Goal: Use online tool/utility: Use online tool/utility

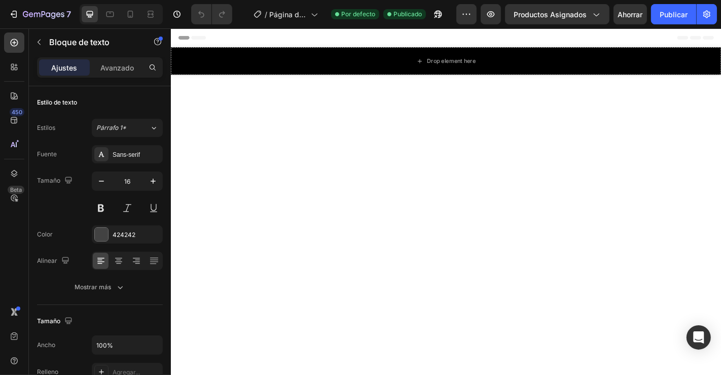
scroll to position [628, 0]
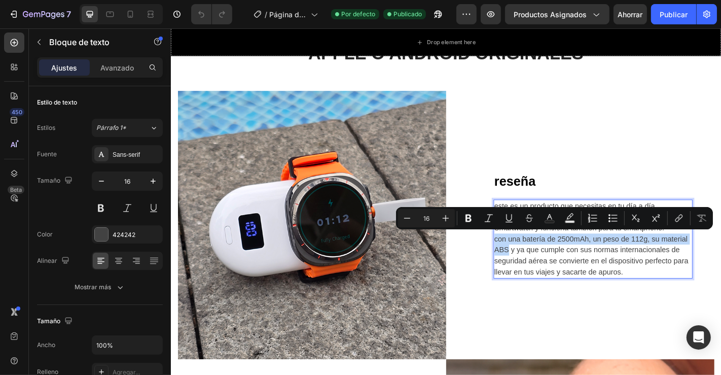
drag, startPoint x: 522, startPoint y: 259, endPoint x: 538, endPoint y: 271, distance: 19.9
click at [538, 271] on p "con una batería de 2500mAh, un peso de 112g, su material ABS y ya que cumple co…" at bounding box center [637, 279] width 218 height 49
copy p "con una batería de 2500mAh, un peso de 112g, su material ABS"
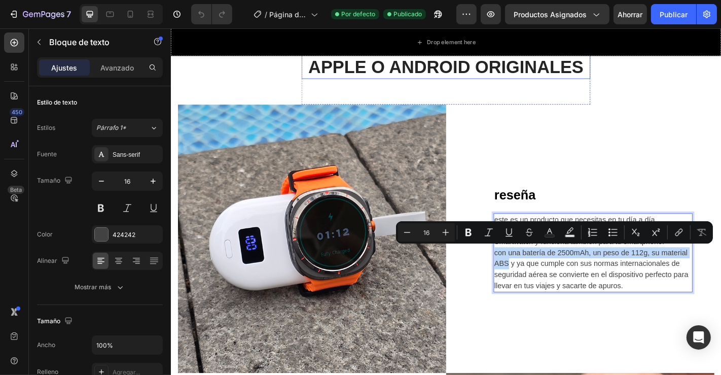
scroll to position [614, 0]
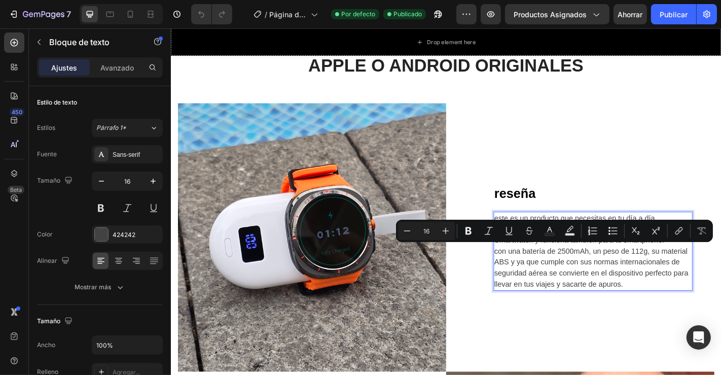
click at [530, 232] on p "este es un producto que necesitas en tu día a día" at bounding box center [637, 238] width 218 height 12
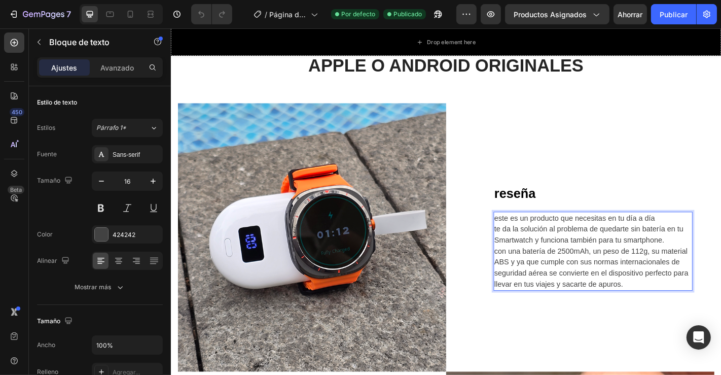
click at [528, 237] on p "este es un producto que necesitas en tu día a día" at bounding box center [637, 238] width 218 height 12
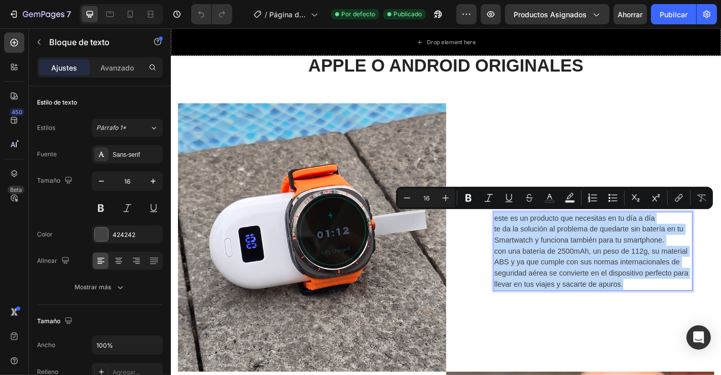
drag, startPoint x: 524, startPoint y: 237, endPoint x: 623, endPoint y: 297, distance: 115.7
click at [623, 297] on div "este es un producto que necesitas en tu día a día te da la solución al problema…" at bounding box center [637, 274] width 220 height 87
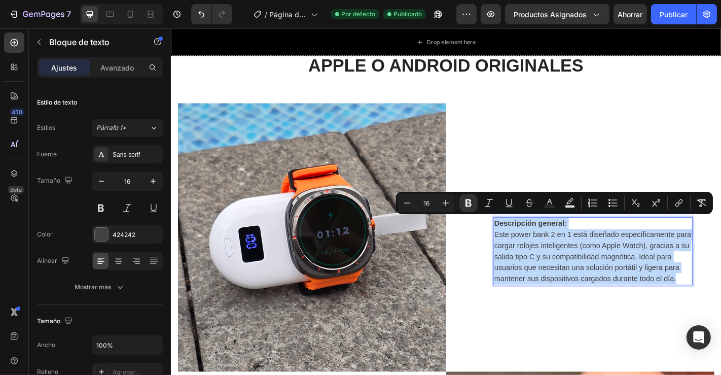
drag, startPoint x: 523, startPoint y: 240, endPoint x: 732, endPoint y: 303, distance: 217.8
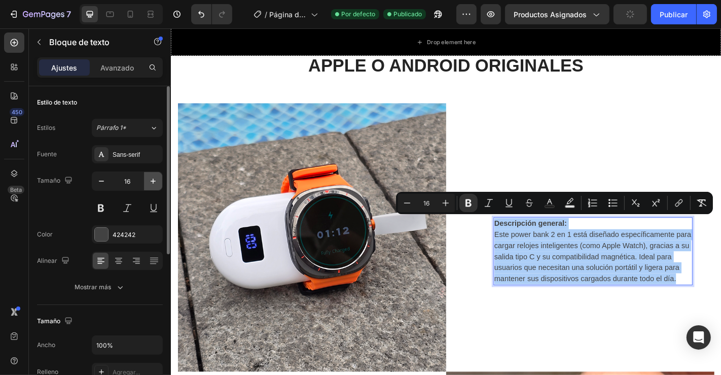
click at [153, 179] on icon "button" at bounding box center [153, 181] width 10 height 10
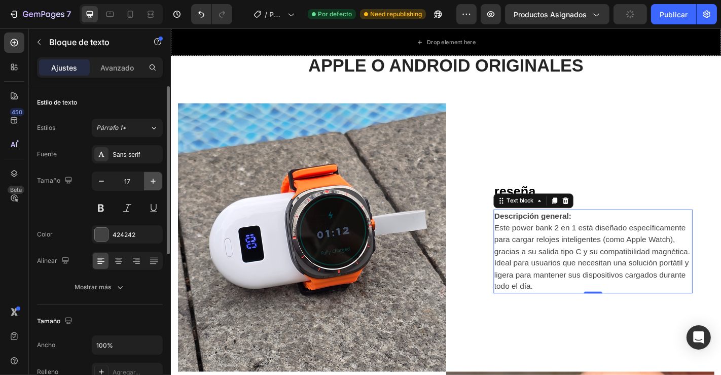
click at [153, 179] on icon "button" at bounding box center [153, 181] width 10 height 10
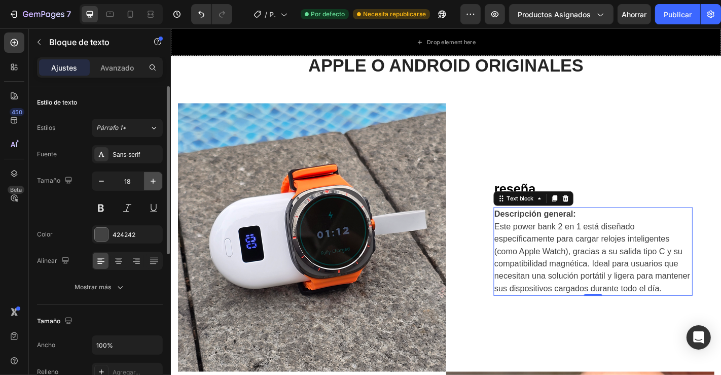
click at [153, 179] on icon "button" at bounding box center [153, 181] width 10 height 10
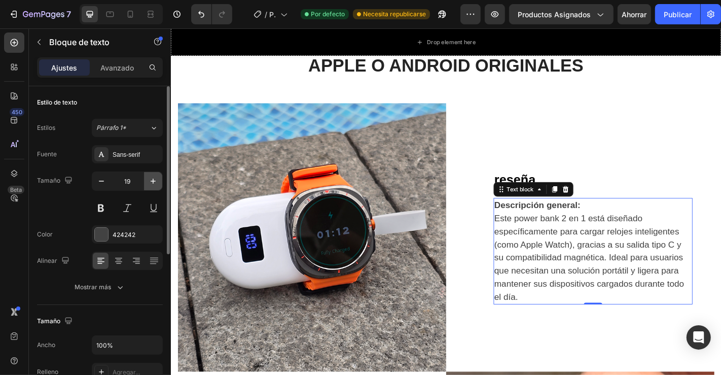
click at [153, 179] on icon "button" at bounding box center [153, 181] width 10 height 10
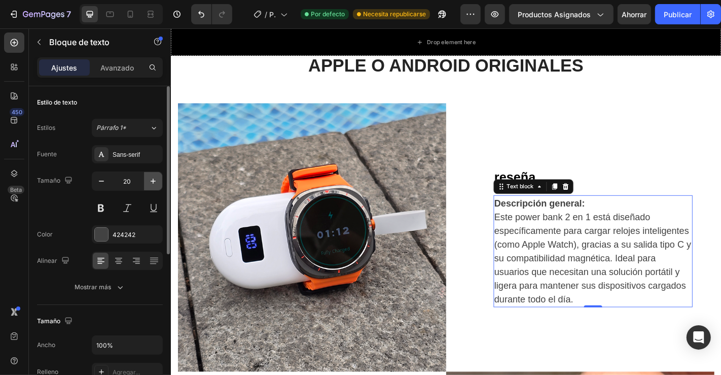
click at [153, 179] on icon "button" at bounding box center [153, 181] width 10 height 10
type input "21"
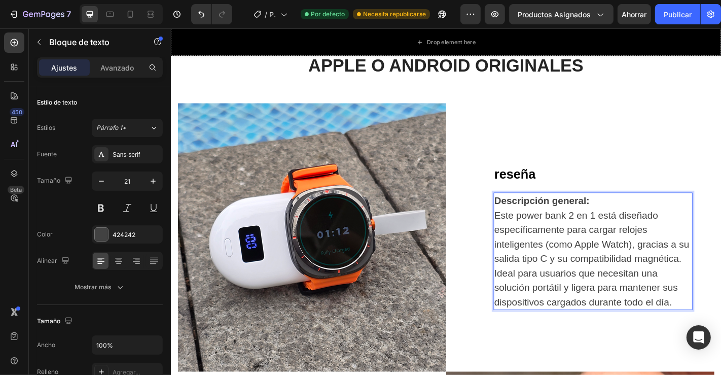
click at [720, 211] on p "Descripción general: Este power bank 2 en 1 está diseñado específicamente para …" at bounding box center [637, 275] width 218 height 128
click at [545, 187] on p "reseña" at bounding box center [637, 189] width 218 height 21
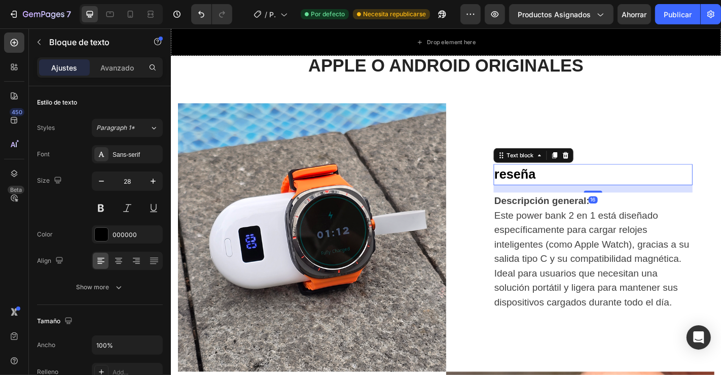
click at [545, 187] on p "reseña" at bounding box center [637, 189] width 218 height 21
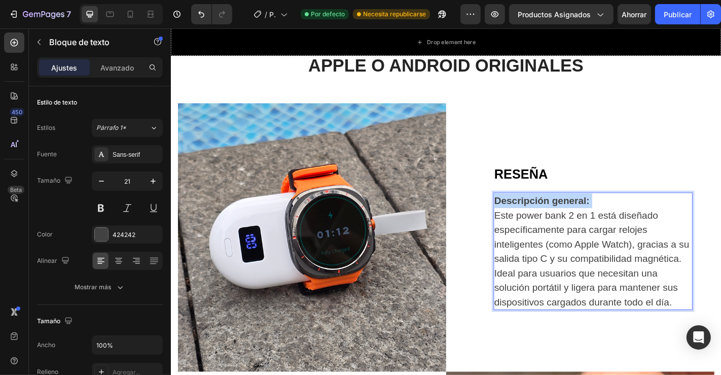
click at [618, 213] on strong "Descripción general:" at bounding box center [580, 219] width 105 height 12
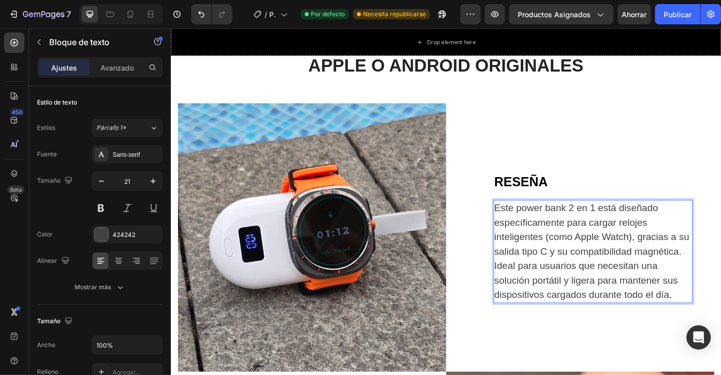
scroll to position [622, 0]
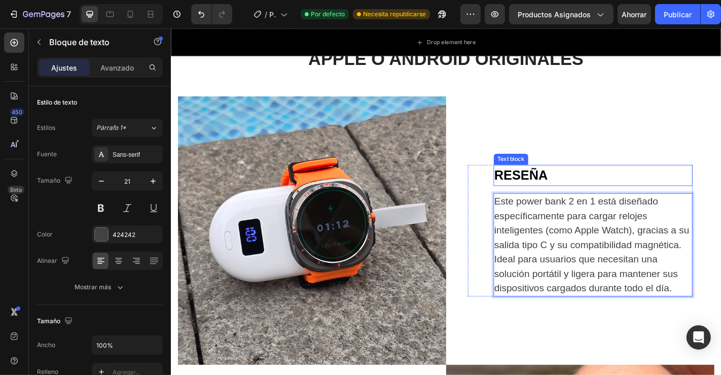
click at [571, 180] on p "RESEÑA" at bounding box center [637, 190] width 218 height 21
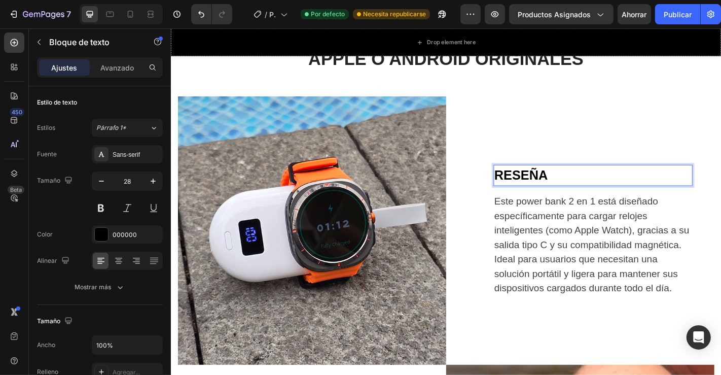
click at [571, 180] on p "RESEÑA" at bounding box center [637, 190] width 218 height 21
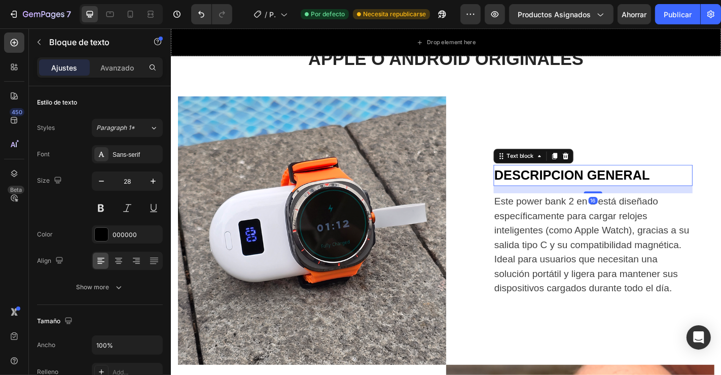
click at [533, 180] on p "DESCRIPCION GENERAL" at bounding box center [637, 190] width 218 height 21
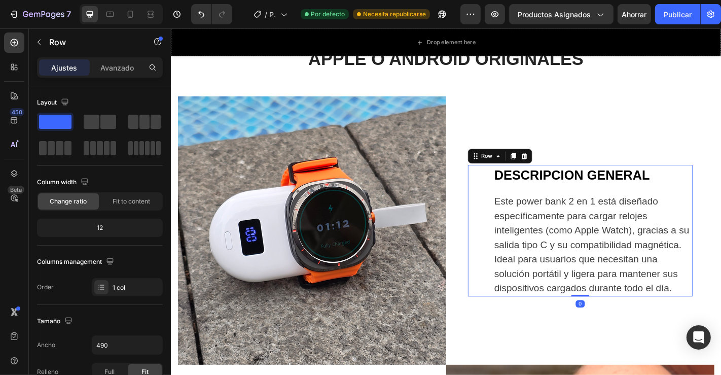
click at [501, 184] on div "DESCRIPCION GENERAL Text block Este power bank 2 en 1 está diseñado específicam…" at bounding box center [623, 252] width 248 height 146
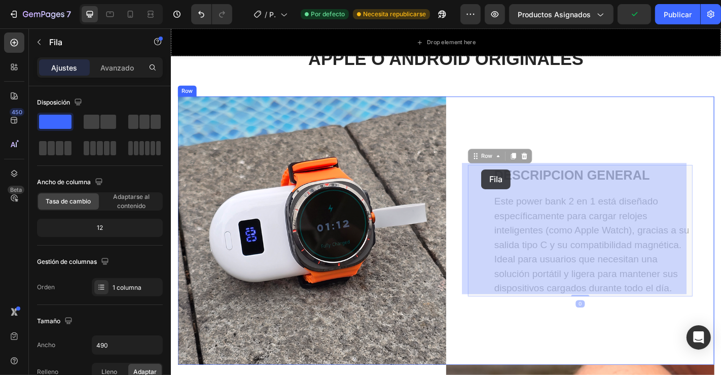
drag, startPoint x: 502, startPoint y: 184, endPoint x: 514, endPoint y: 184, distance: 11.7
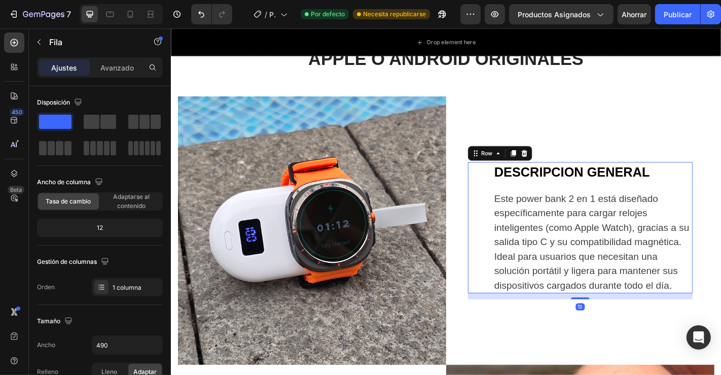
drag, startPoint x: 618, startPoint y: 318, endPoint x: 622, endPoint y: 325, distance: 7.7
click at [622, 325] on div "DESCRIPCION GENERAL Text block Este power bank 2 en 1 está diseñado específicam…" at bounding box center [623, 251] width 297 height 297
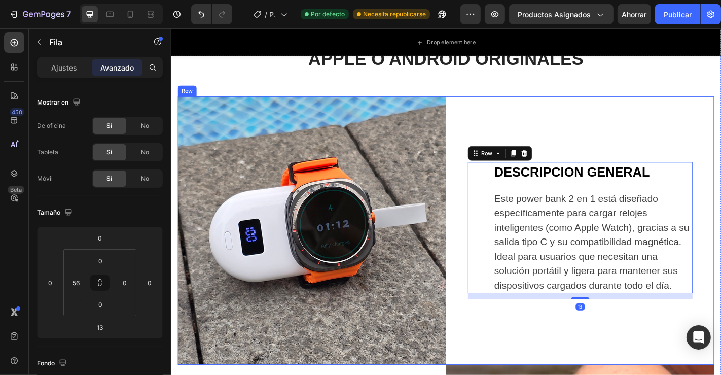
click at [622, 325] on div "DESCRIPCION GENERAL Text block Este power bank 2 en 1 está diseñado específicam…" at bounding box center [623, 251] width 297 height 297
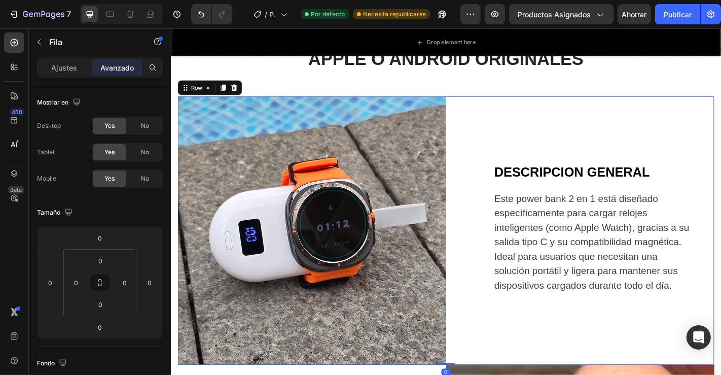
click at [622, 325] on div "DESCRIPCION GENERAL Text block Este power bank 2 en 1 está diseñado específicam…" at bounding box center [623, 251] width 297 height 297
click at [583, 311] on p "Este power bank 2 en 1 está diseñado específicamente para cargar relojes inteli…" at bounding box center [637, 264] width 218 height 112
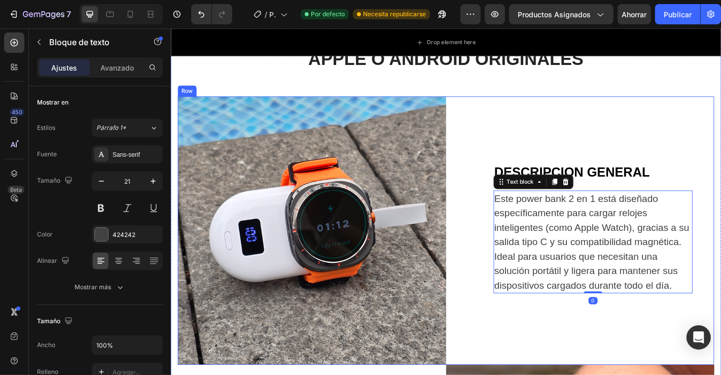
click at [676, 138] on div "DESCRIPCION GENERAL Text block Este power bank 2 en 1 está diseñado específicam…" at bounding box center [623, 251] width 297 height 297
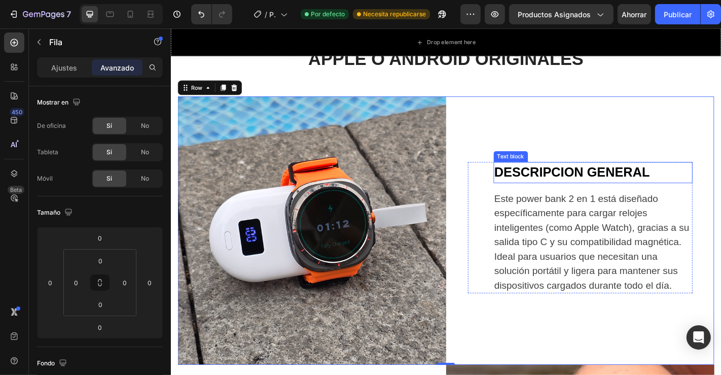
click at [539, 190] on p "DESCRIPCION GENERAL" at bounding box center [637, 187] width 218 height 21
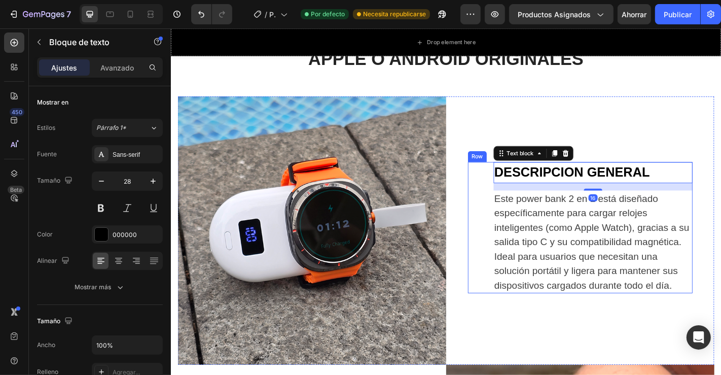
click at [499, 192] on div "DESCRIPCION GENERAL Text block 16 Este power bank 2 en 1 está diseñado específi…" at bounding box center [623, 249] width 248 height 146
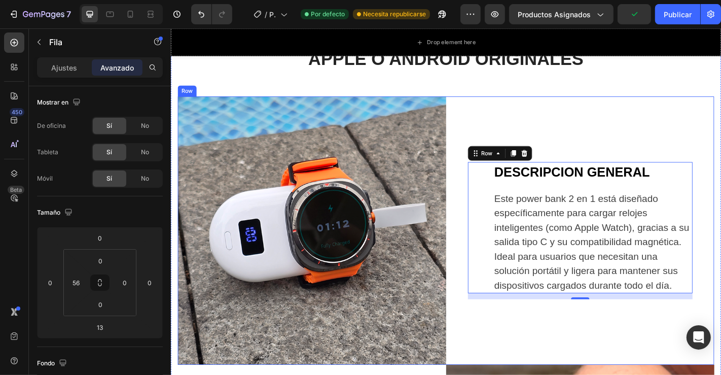
click at [642, 107] on div "DESCRIPCION GENERAL Text block Este power bank 2 en 1 está diseñado específicam…" at bounding box center [623, 251] width 297 height 297
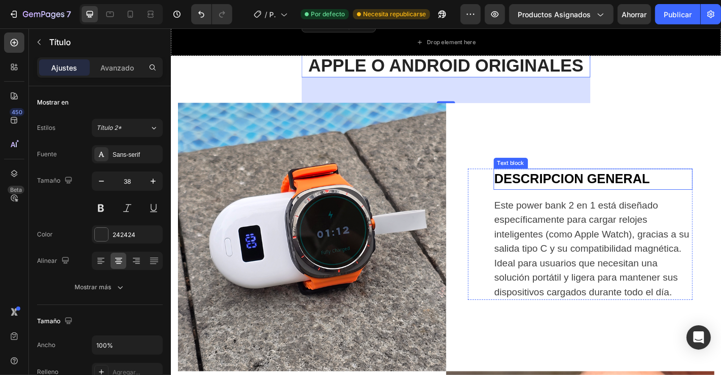
scroll to position [615, 0]
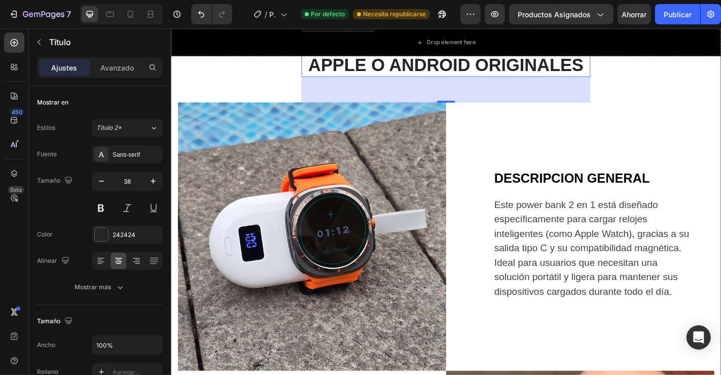
click at [696, 92] on div "FUNCIONA PARA DISPOSITIVOS APPLE O ANDROID ORIGINALES Heading 56 Row Image DESC…" at bounding box center [474, 368] width 593 height 670
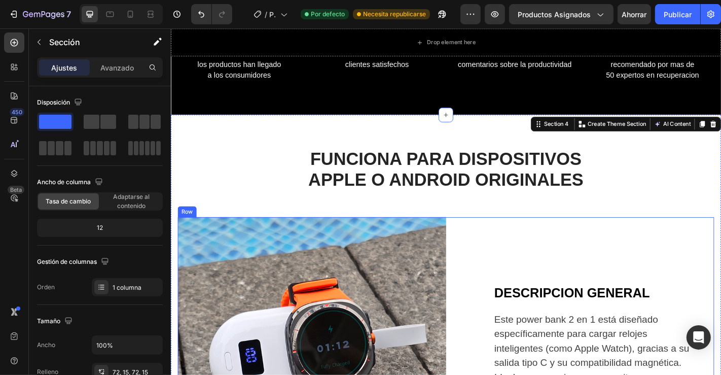
scroll to position [487, 0]
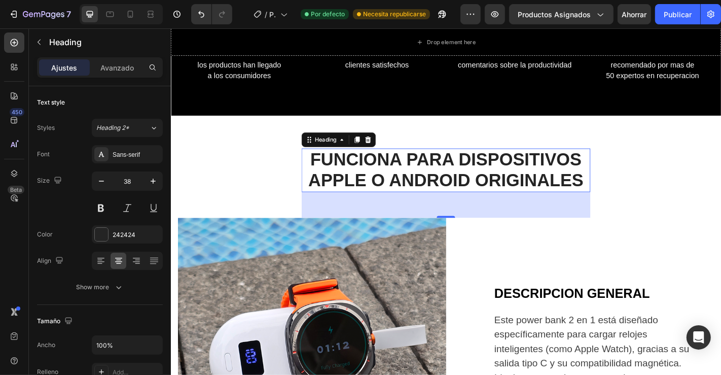
click at [336, 183] on h2 "FUNCIONA PARA DISPOSITIVOS APPLE O ANDROID ORIGINALES" at bounding box center [474, 185] width 319 height 48
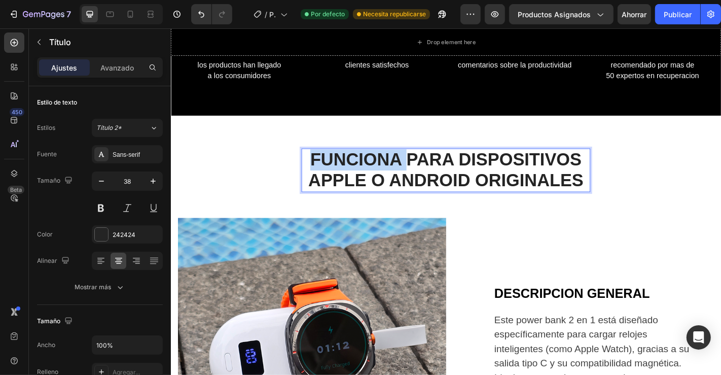
click at [336, 183] on p "FUNCIONA PARA DISPOSITIVOS APPLE O ANDROID ORIGINALES" at bounding box center [474, 185] width 317 height 46
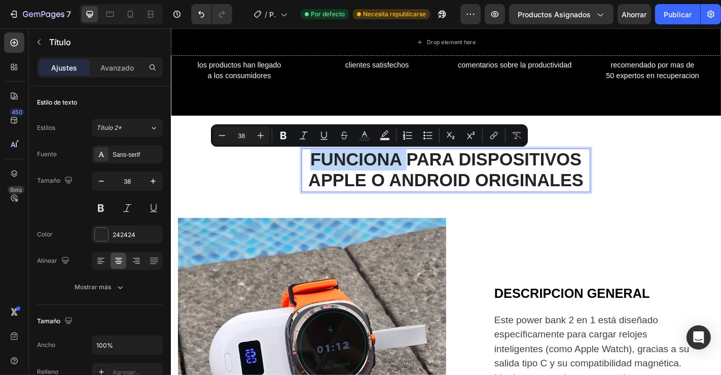
click at [336, 183] on p "FUNCIONA PARA DISPOSITIVOS APPLE O ANDROID ORIGINALES" at bounding box center [474, 185] width 317 height 46
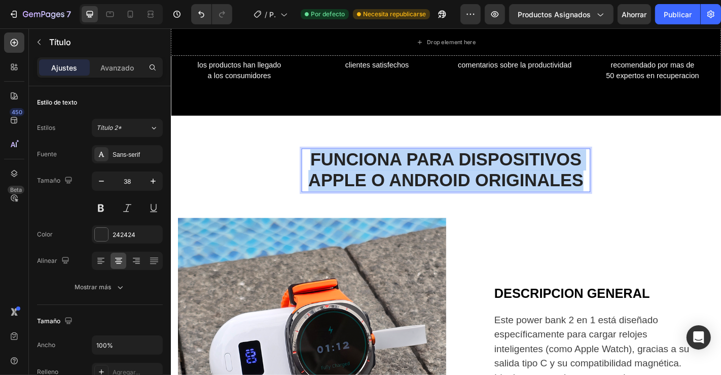
click at [336, 183] on p "FUNCIONA PARA DISPOSITIVOS APPLE O ANDROID ORIGINALES" at bounding box center [474, 185] width 317 height 46
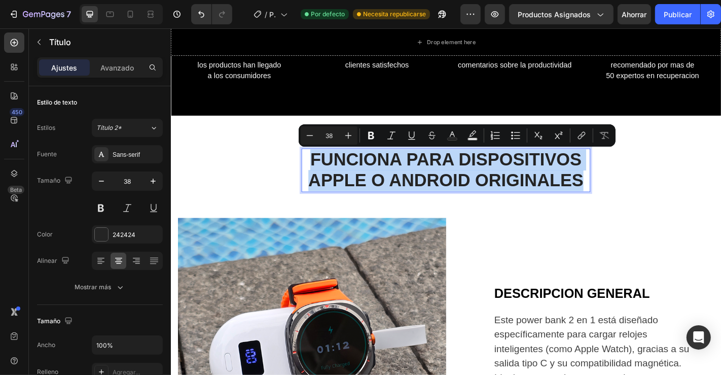
click at [371, 179] on p "FUNCIONA PARA DISPOSITIVOS APPLE O ANDROID ORIGINALES" at bounding box center [474, 185] width 317 height 46
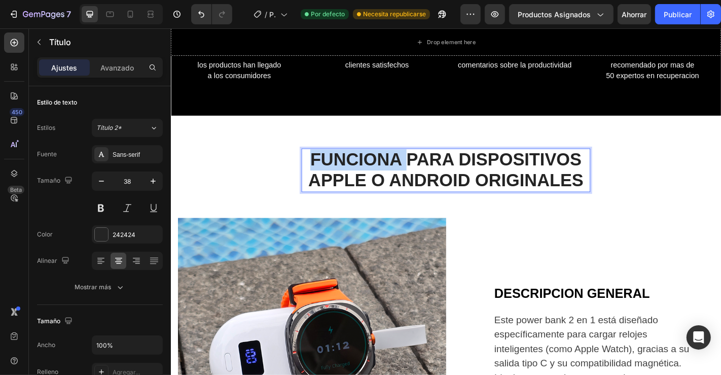
click at [371, 179] on p "FUNCIONA PARA DISPOSITIVOS APPLE O ANDROID ORIGINALES" at bounding box center [474, 185] width 317 height 46
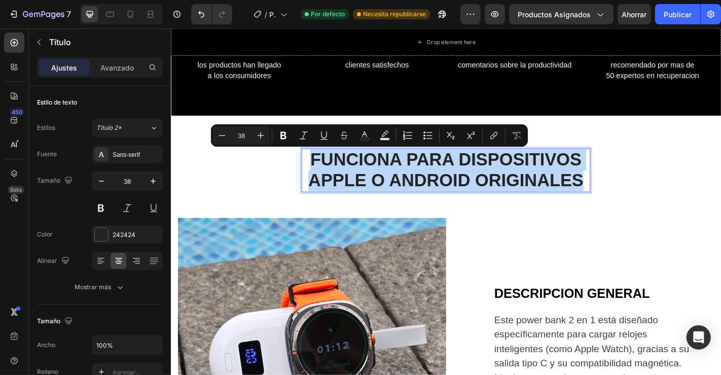
click at [371, 179] on p "FUNCIONA PARA DISPOSITIVOS APPLE O ANDROID ORIGINALES" at bounding box center [474, 185] width 317 height 46
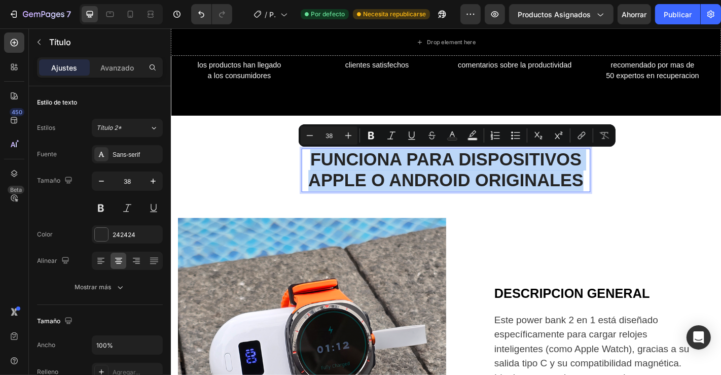
click at [371, 179] on p "FUNCIONA PARA DISPOSITIVOS APPLE O ANDROID ORIGINALES" at bounding box center [474, 185] width 317 height 46
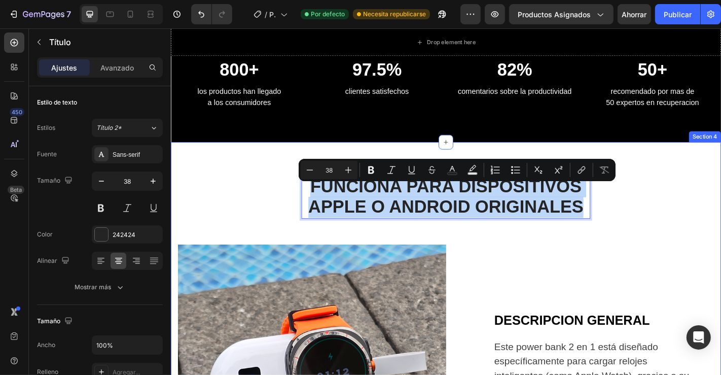
scroll to position [449, 0]
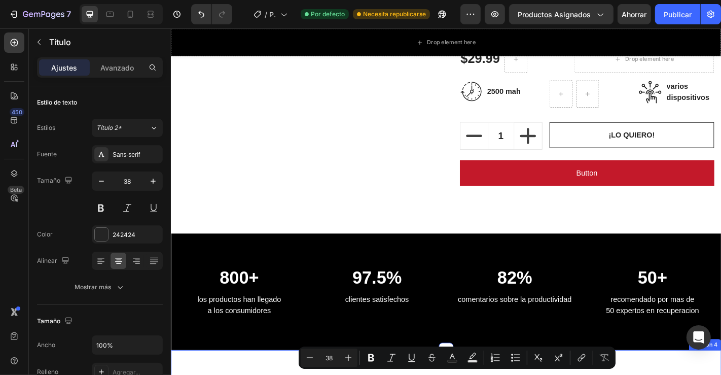
type input "16"
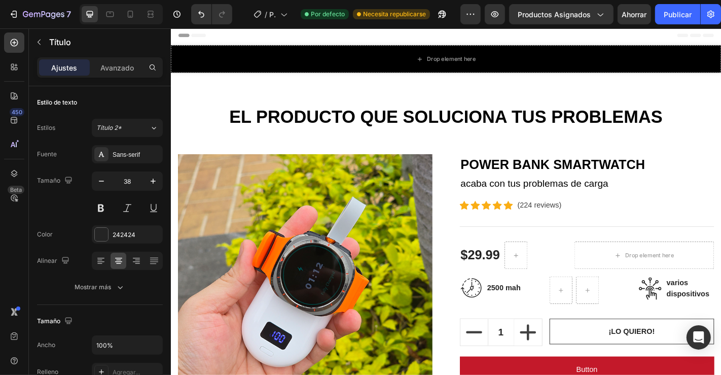
scroll to position [0, 0]
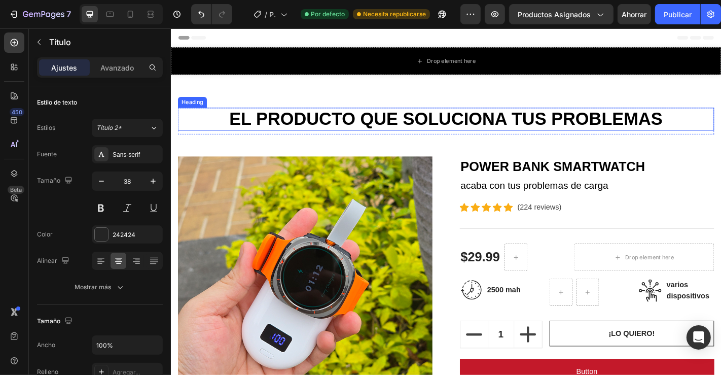
click at [278, 124] on h2 "EL PRODUCTO QUE SOLUCIONA TUS PROBLEMAS" at bounding box center [474, 128] width 593 height 25
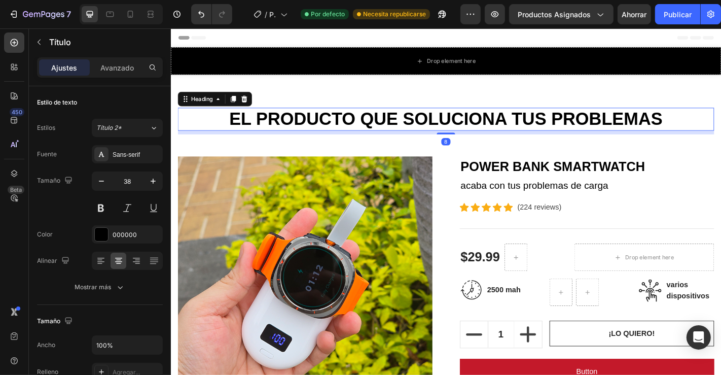
click at [227, 127] on h2 "EL PRODUCTO QUE SOLUCIONA TUS PROBLEMAS" at bounding box center [474, 128] width 593 height 25
click at [227, 127] on p "EL PRODUCTO QUE SOLUCIONA TUS PROBLEMAS" at bounding box center [474, 128] width 591 height 23
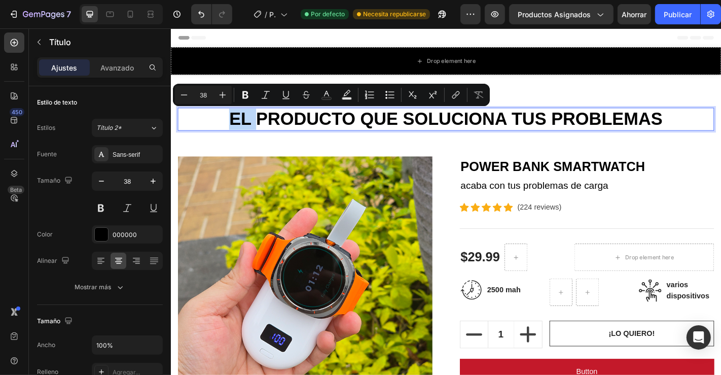
click at [227, 127] on p "EL PRODUCTO QUE SOLUCIONA TUS PROBLEMAS" at bounding box center [474, 128] width 591 height 23
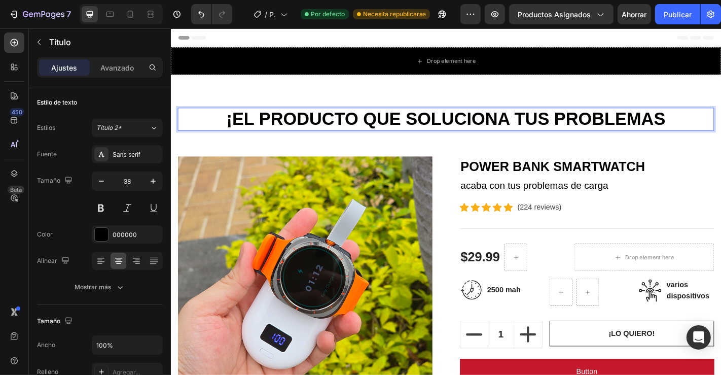
click at [719, 128] on p "¡EL PRODUCTO QUE SOLUCIONA TUS PROBLEMAS" at bounding box center [474, 128] width 591 height 23
click at [237, 120] on p "¡EL PRODUCTO QUE SOLUCIONA TUS PROBLEMAS!" at bounding box center [474, 128] width 591 height 23
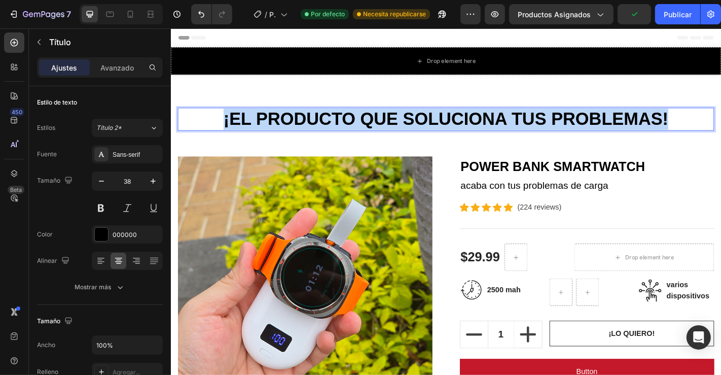
drag, startPoint x: 223, startPoint y: 125, endPoint x: 721, endPoint y: 128, distance: 498.9
click at [720, 128] on p "¡EL PRODUCTO QUE SOLUCIONA TUS PROBLEMAS!" at bounding box center [474, 128] width 591 height 23
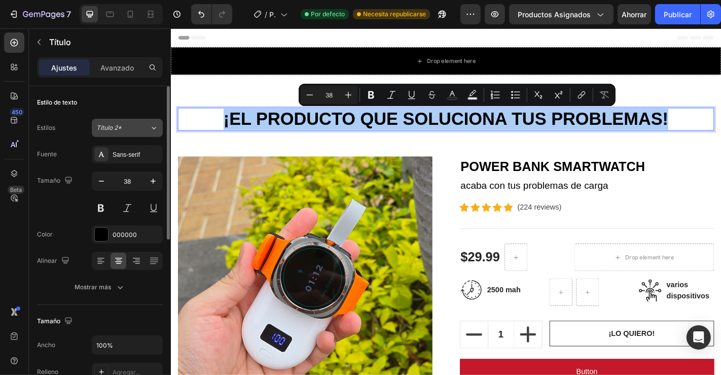
click at [149, 128] on div "Título 2*" at bounding box center [122, 127] width 53 height 9
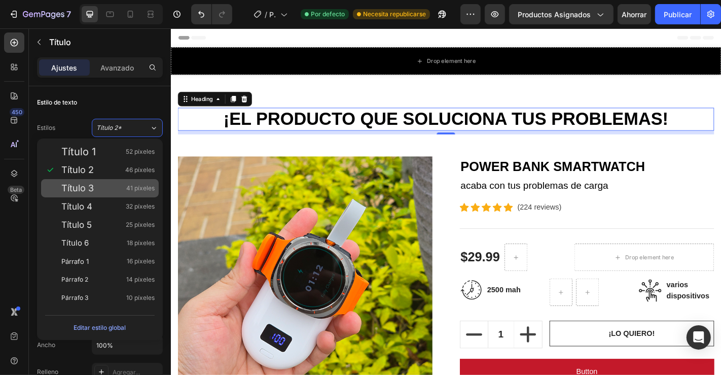
click at [90, 188] on font "Título 3" at bounding box center [77, 188] width 32 height 11
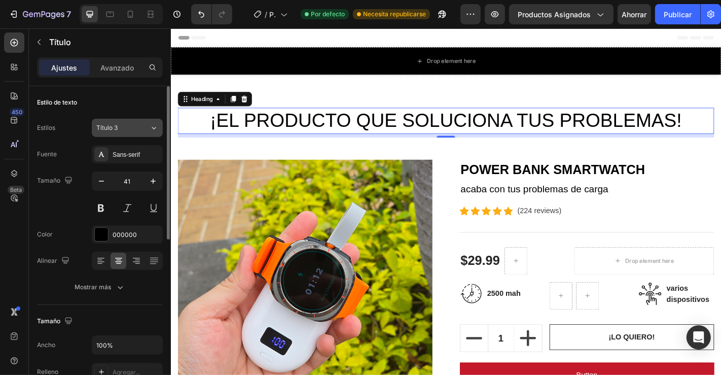
click at [148, 127] on div "Título 3" at bounding box center [122, 127] width 53 height 9
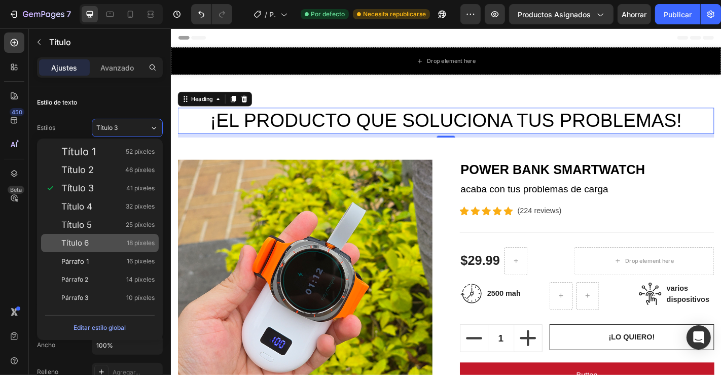
click at [103, 241] on div "Título 6 18 píxeles" at bounding box center [107, 243] width 93 height 10
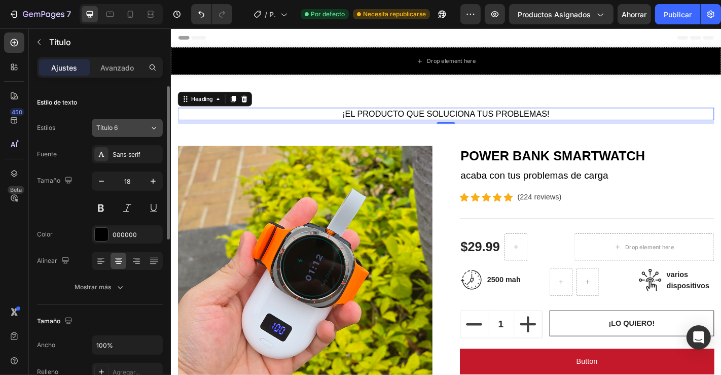
click at [139, 126] on div "Título 6" at bounding box center [122, 127] width 53 height 9
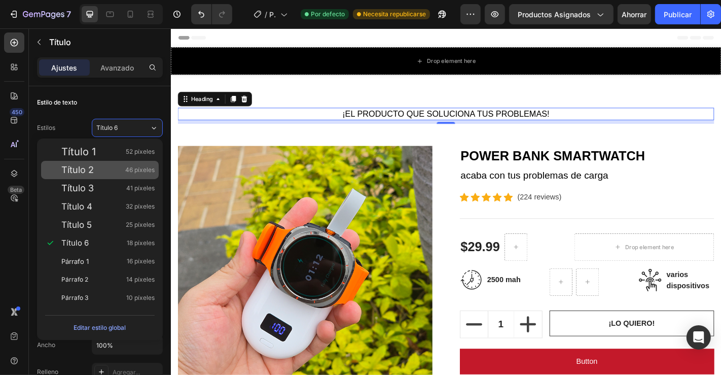
click at [100, 172] on div "Título 2 46 píxeles" at bounding box center [107, 170] width 93 height 10
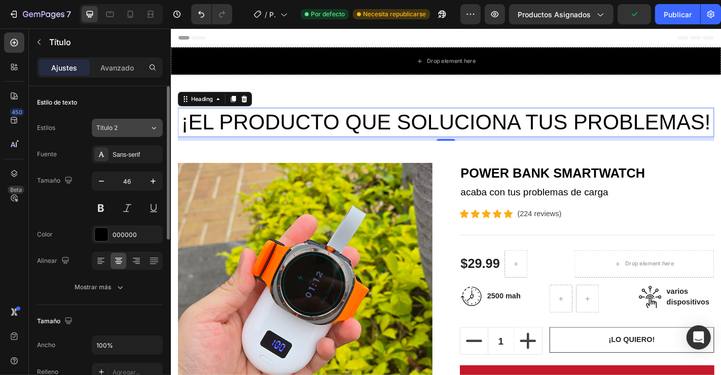
click at [145, 124] on div "Título 2" at bounding box center [122, 127] width 53 height 9
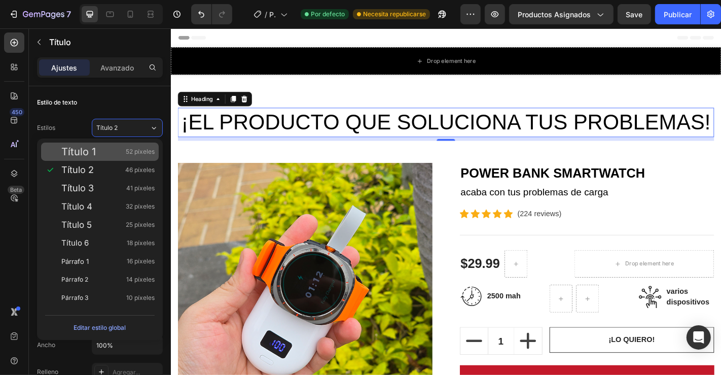
click at [110, 151] on div "Título 1 52 píxeles" at bounding box center [107, 152] width 93 height 10
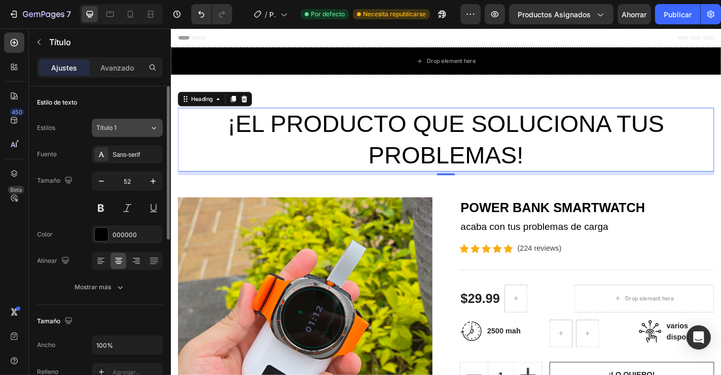
click at [139, 129] on div "Título 1" at bounding box center [122, 127] width 53 height 9
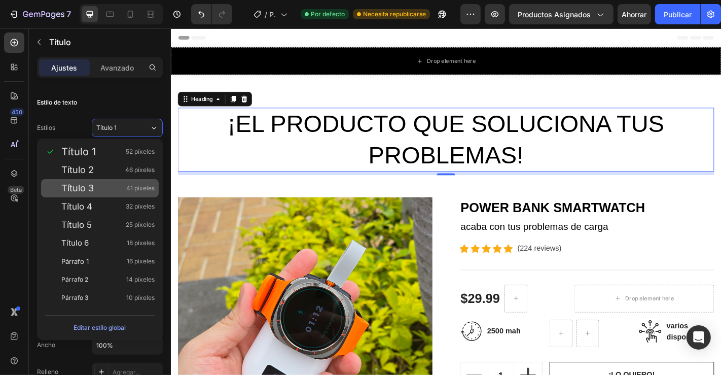
click at [101, 192] on div "Título 3 41 píxeles" at bounding box center [107, 188] width 93 height 10
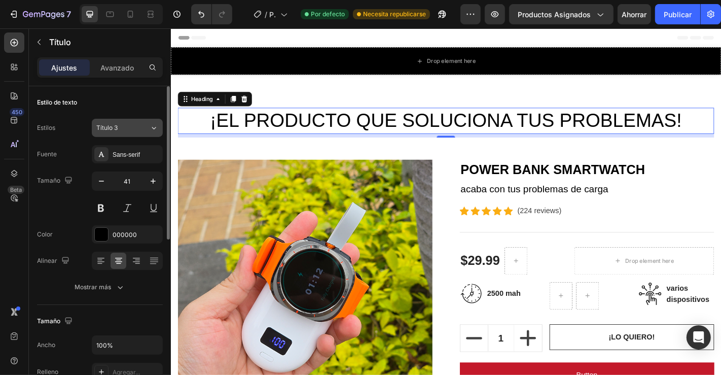
click at [146, 132] on button "Título 3" at bounding box center [127, 128] width 71 height 18
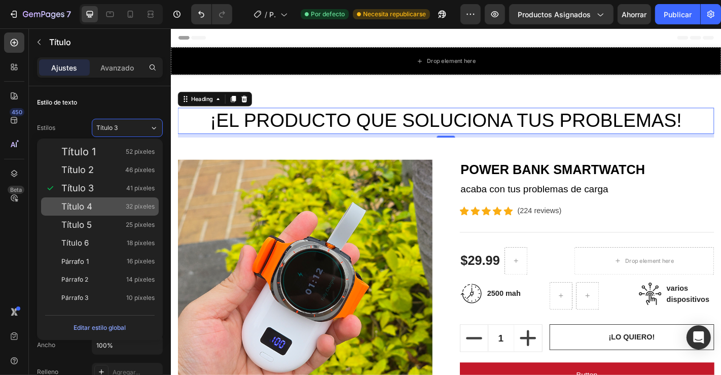
click at [102, 204] on div "Título 4 32 píxeles" at bounding box center [107, 206] width 93 height 10
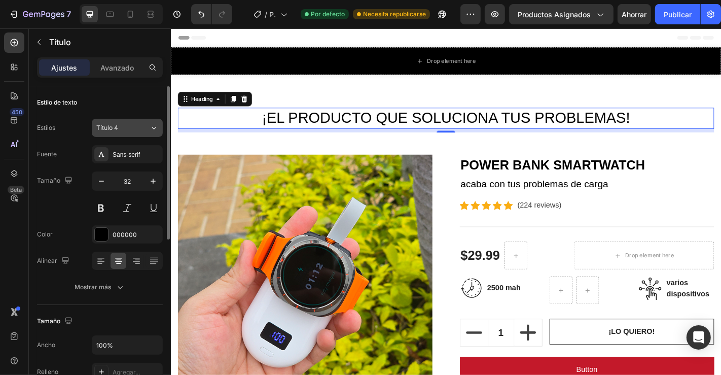
click at [142, 132] on button "Título 4" at bounding box center [127, 128] width 71 height 18
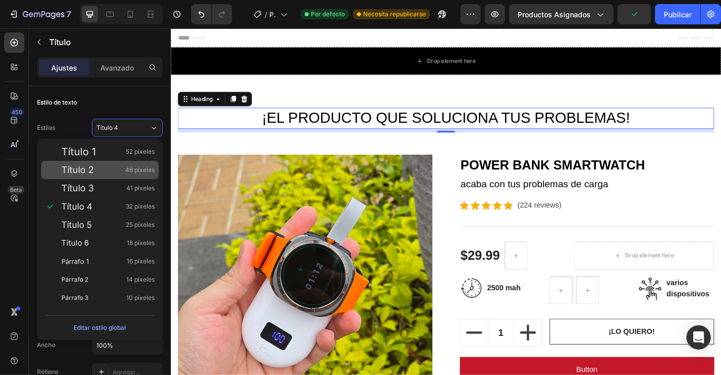
click at [100, 174] on div "Título 2 46 píxeles" at bounding box center [107, 170] width 93 height 10
type input "46"
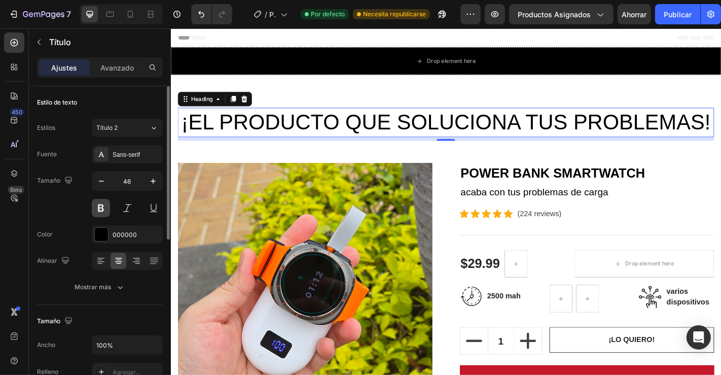
click at [107, 207] on button at bounding box center [101, 208] width 18 height 18
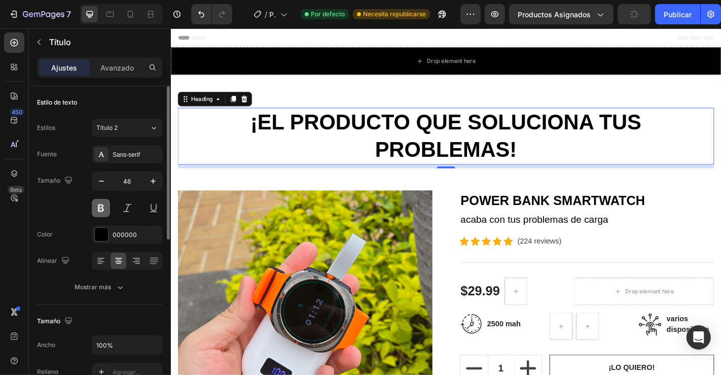
click at [107, 207] on button at bounding box center [101, 208] width 18 height 18
